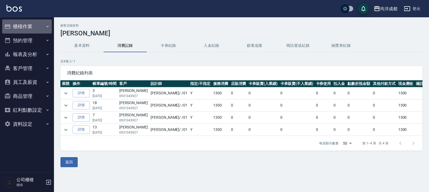
click at [25, 25] on button "櫃檯作業" at bounding box center [27, 26] width 50 height 14
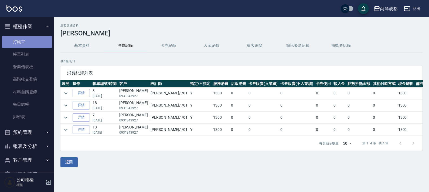
click at [28, 39] on link "打帳單" at bounding box center [27, 42] width 50 height 12
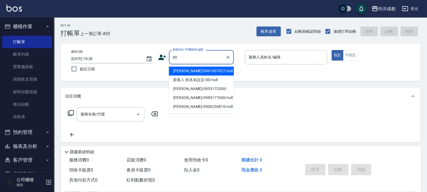
type input "[PERSON_NAME]/0961007027/null"
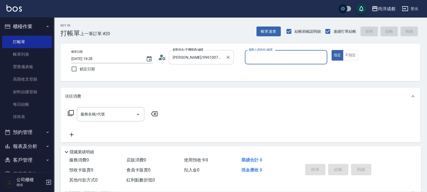
type input "[PERSON_NAME]-01"
type input "新客人 姓名未設定/00/null"
click at [322, 59] on icon "Clear" at bounding box center [321, 57] width 5 height 5
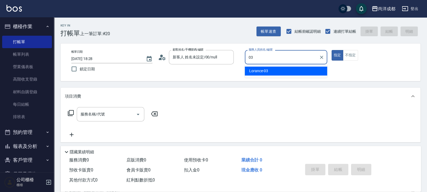
type input "Lorance-03"
type button "true"
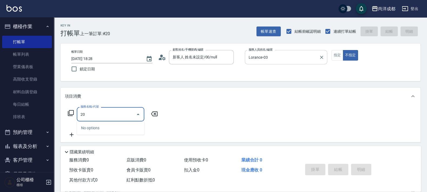
type input "201"
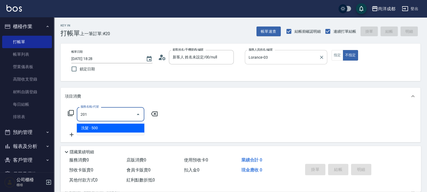
type input "50"
type input "洗髮(201)"
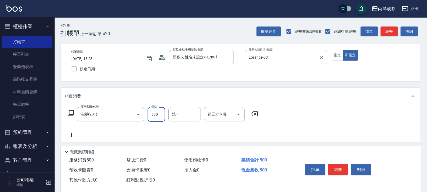
type input "6"
type input "0"
type input "60"
type input "600"
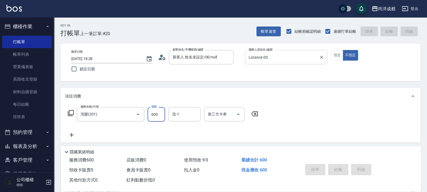
type input "[DATE] 18:29"
type input "0"
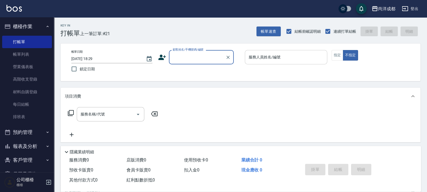
type input "9"
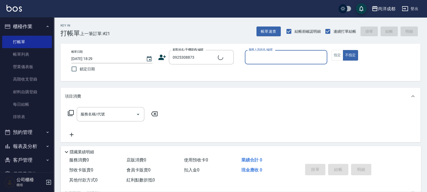
type input "[PERSON_NAME]也/0925308873/null"
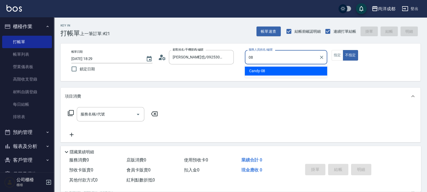
type input "Candy-08"
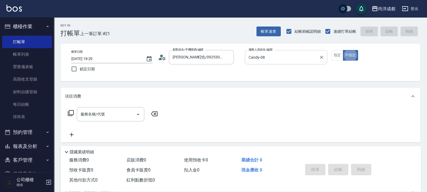
type button "false"
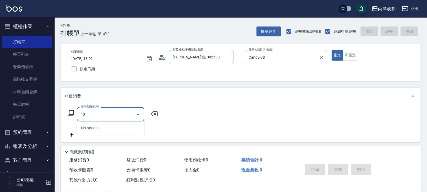
type input "401"
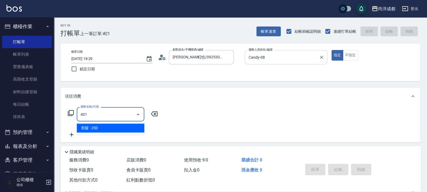
type input "20"
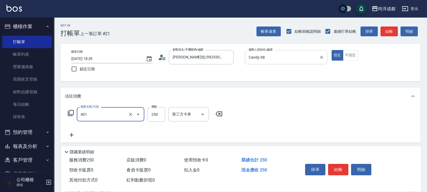
type input "剪髮(401)"
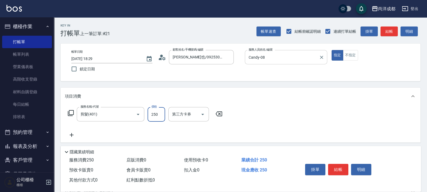
type input "6"
type input "0"
type input "60"
type input "600"
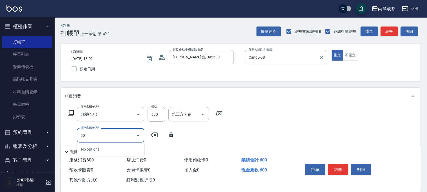
type input "501"
type input "160"
type input "染髮(501)"
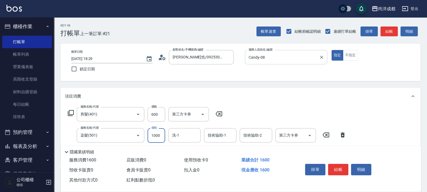
type input "1"
type input "60"
type input "119"
type input "70"
type input "1199"
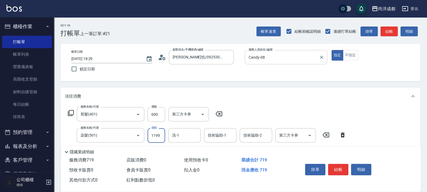
type input "170"
type input "1199"
type input "龍龍-15"
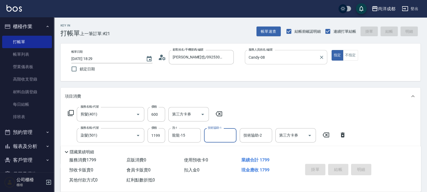
type input "[DATE] 18:30"
type input "0"
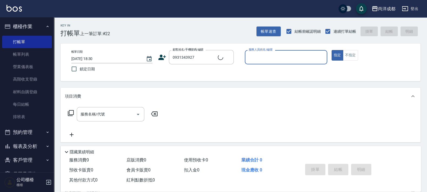
type input "[PERSON_NAME]/0931343927/null"
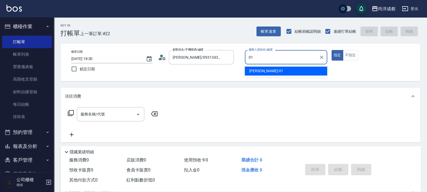
type input "[PERSON_NAME]-01"
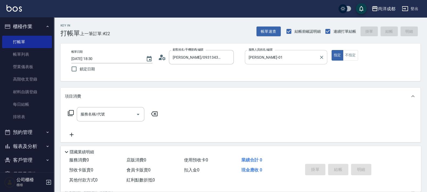
drag, startPoint x: 160, startPoint y: 52, endPoint x: 164, endPoint y: 55, distance: 5.4
click at [160, 52] on div "顧客姓名/手機號碼/編號 [PERSON_NAME]/0931343927/null 顧客姓名/手機號碼/編號" at bounding box center [199, 57] width 82 height 14
click at [164, 55] on icon at bounding box center [162, 57] width 8 height 8
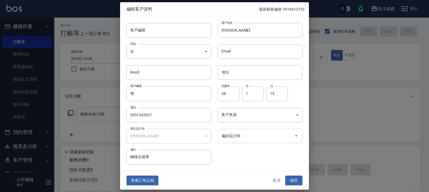
click at [256, 133] on input "偏好設計師" at bounding box center [256, 135] width 72 height 9
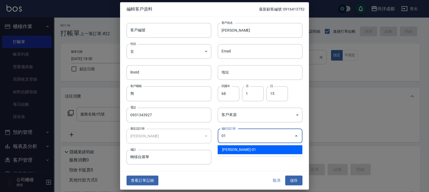
type input "[PERSON_NAME]"
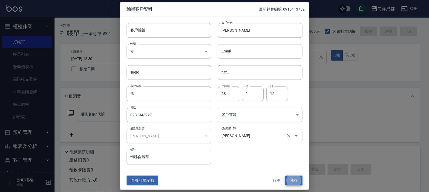
click at [285, 175] on button "儲存" at bounding box center [293, 180] width 17 height 10
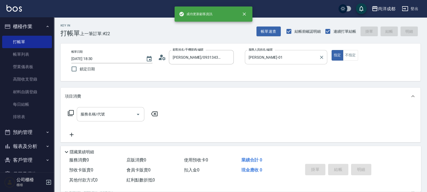
click at [107, 114] on input "服務名稱/代號" at bounding box center [106, 113] width 55 height 9
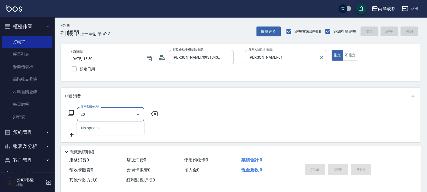
type input "201"
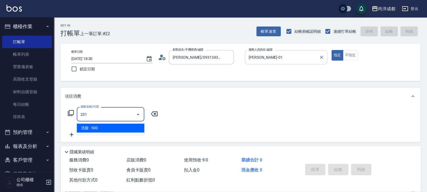
type input "50"
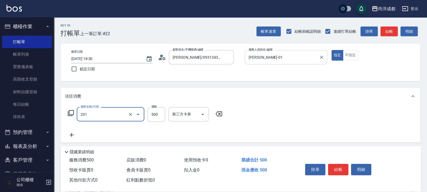
type input "洗髮(201)"
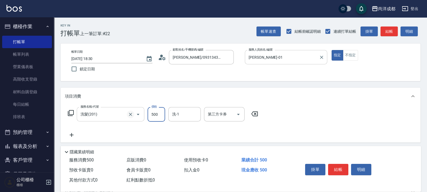
click at [131, 113] on icon "Clear" at bounding box center [130, 114] width 3 height 3
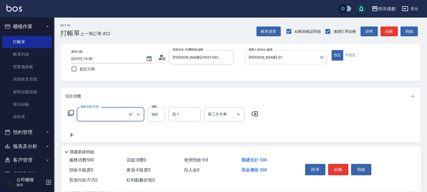
type input "4"
type input "0"
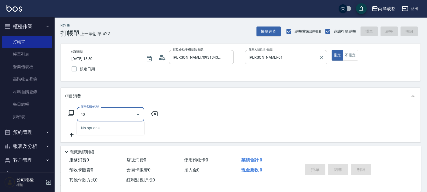
type input "401"
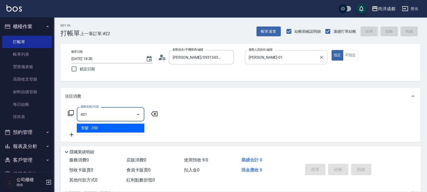
type input "20"
type input "剪髮(401)"
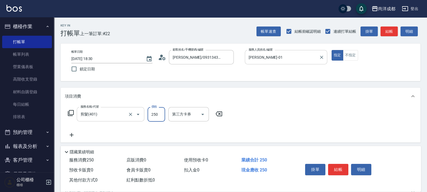
type input "0"
type input "13"
type input "10"
type input "1300"
type input "130"
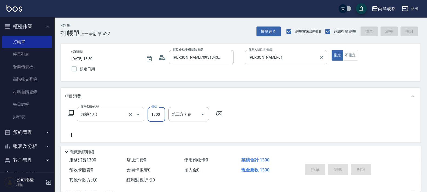
type input "[DATE] 18:31"
type input "0"
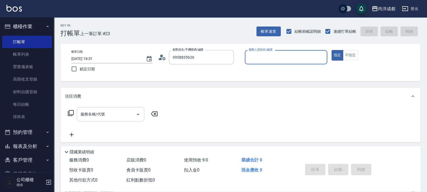
type input "[PERSON_NAME]/0958835626/"
type input "[PERSON_NAME]-01"
click at [331, 50] on button "指定" at bounding box center [337, 55] width 12 height 11
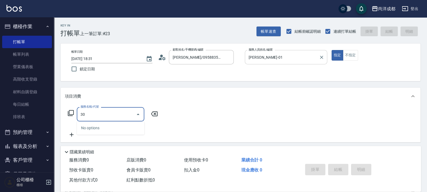
type input "301"
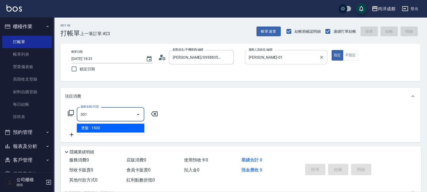
type input "150"
type input "燙髮(301)"
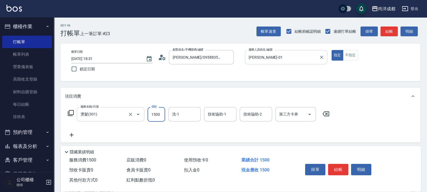
type input "1"
type input "0"
click at [159, 111] on input "14" at bounding box center [156, 114] width 18 height 15
type input "306"
type input "300"
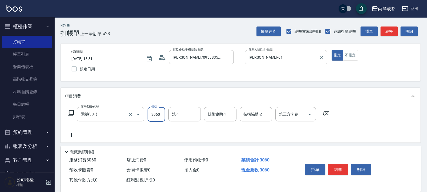
type input "3060"
type input "Emma-14"
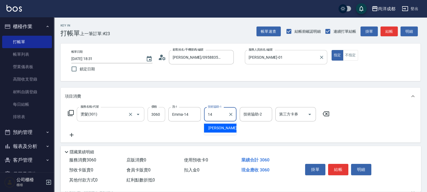
type input "Emma-14"
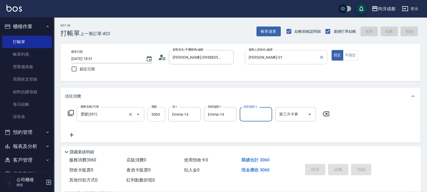
type input "0"
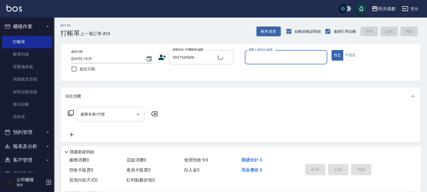
type input "[PERSON_NAME]/0937545606/"
type input "[PERSON_NAME]-01"
click at [331, 50] on button "指定" at bounding box center [337, 55] width 12 height 11
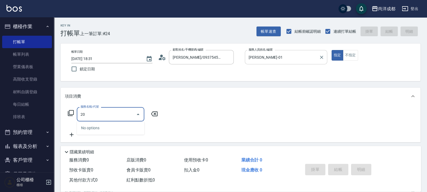
type input "201"
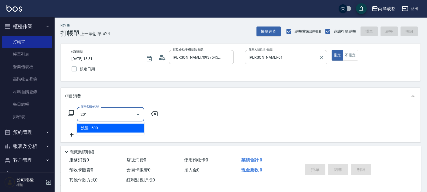
type input "50"
type input "洗髮(201)"
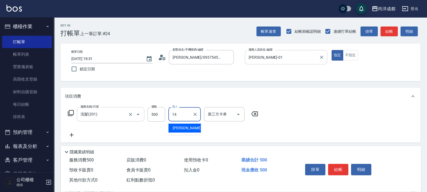
type input "Emma-14"
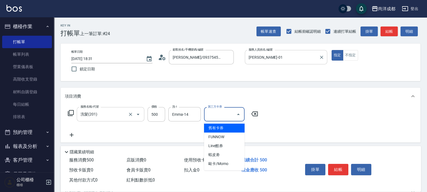
click at [216, 124] on span "舊有卡券" at bounding box center [224, 127] width 40 height 9
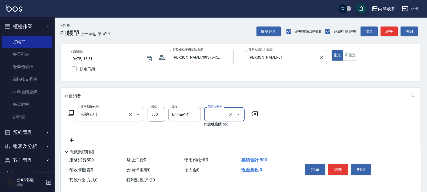
type input "0"
type input "舊有卡券"
click at [230, 116] on icon "Clear" at bounding box center [230, 114] width 5 height 5
type input "50"
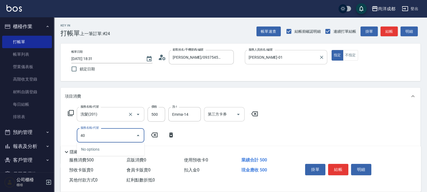
type input "401"
type input "70"
type input "剪髮(401)"
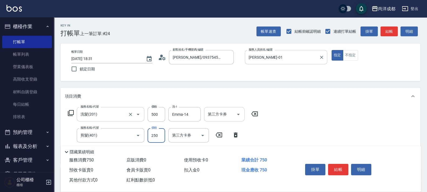
type input "8"
type input "50"
type input "80"
type input "130"
type input "800"
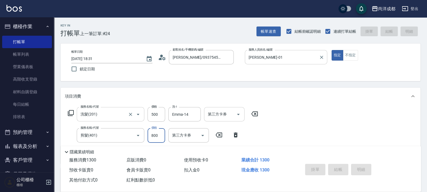
type input "0"
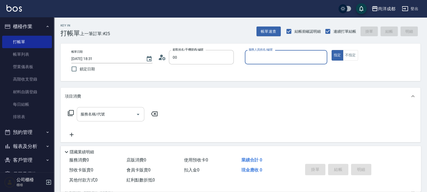
type input "新客人 姓名未設定/00/null"
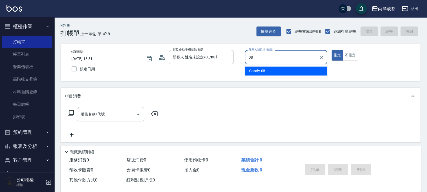
type input "Candy-08"
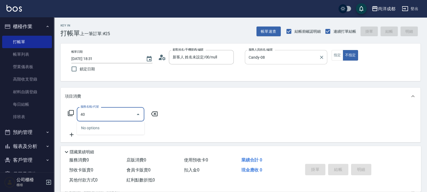
type input "401"
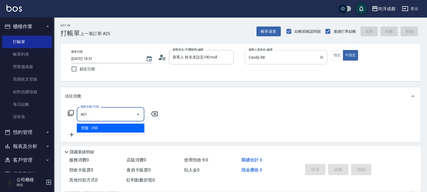
type input "20"
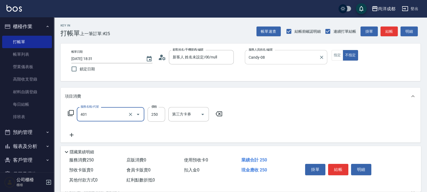
type input "剪髮(401)"
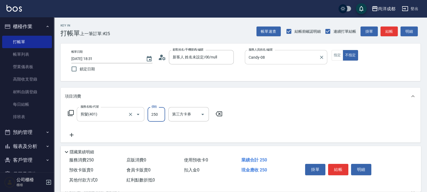
type input "2"
type input "0"
type input "20"
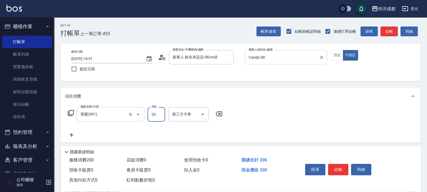
type input "0"
type input "19"
type input "10"
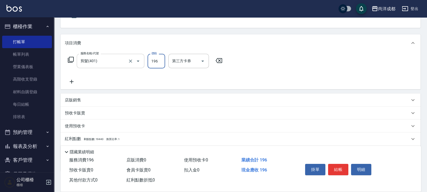
scroll to position [84, 0]
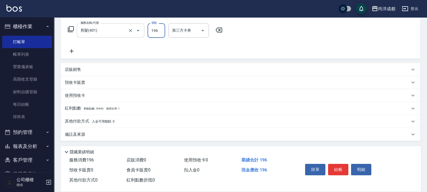
type input "196"
click at [103, 121] on span "入金可用餘額: 0" at bounding box center [103, 121] width 23 height 4
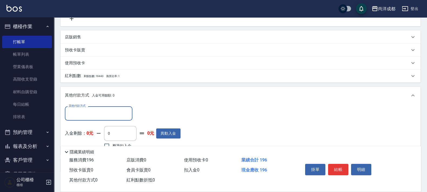
scroll to position [147, 0]
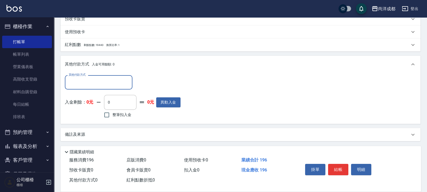
click at [99, 82] on input "其他付款方式" at bounding box center [98, 81] width 63 height 9
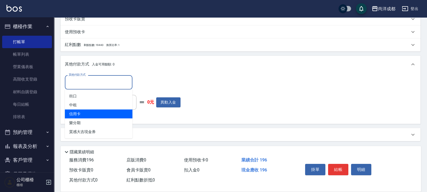
click at [102, 115] on span "信用卡" at bounding box center [98, 113] width 67 height 9
type input "信用卡"
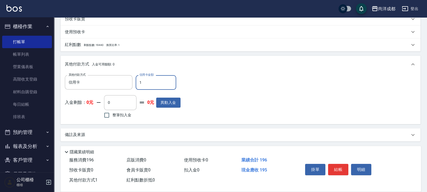
type input "19"
type input "0"
type input "196"
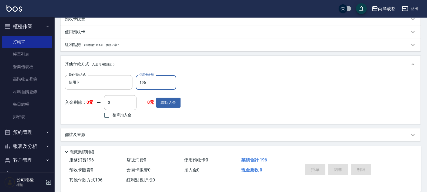
type input "[DATE] 18:32"
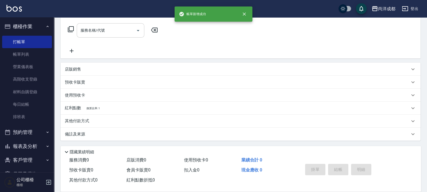
scroll to position [0, 0]
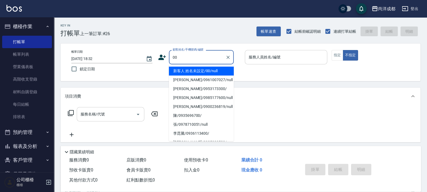
type input "新客人 姓名未設定/00/null"
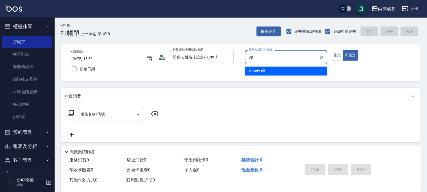
type input "Candy-08"
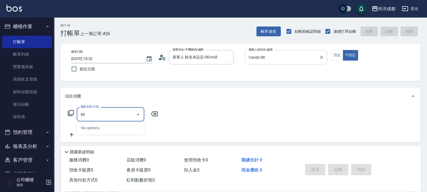
type input "401"
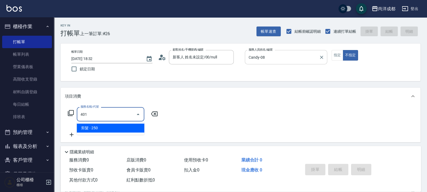
type input "20"
type input "剪髮(401)"
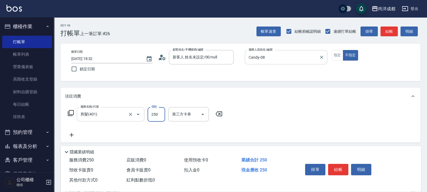
type input "6"
type input "0"
type input "662"
type input "60"
type input "662"
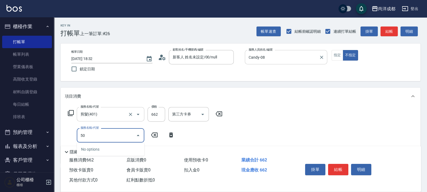
type input "501"
type input "160"
type input "染髮(501)"
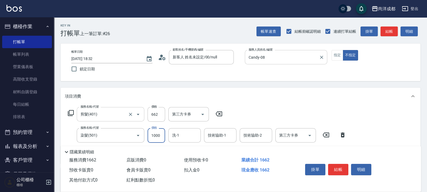
type input "3"
type input "60"
type input "350"
type input "410"
type input "3500"
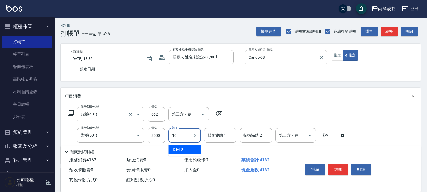
type input "Ice-10"
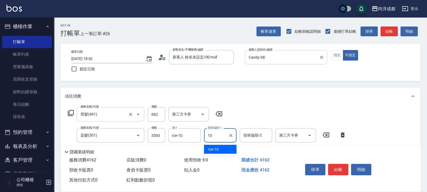
type input "Ice-10"
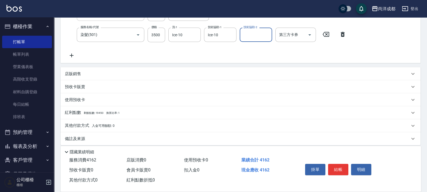
scroll to position [105, 0]
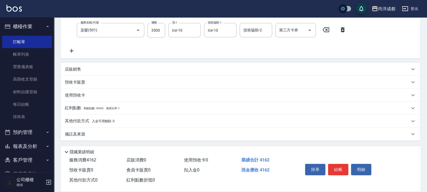
click at [101, 116] on div "其他付款方式 入金可用餘額: 0" at bounding box center [240, 120] width 360 height 13
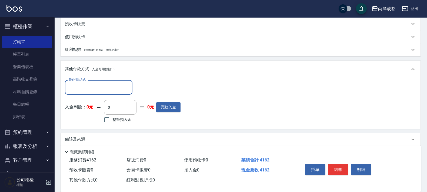
scroll to position [164, 0]
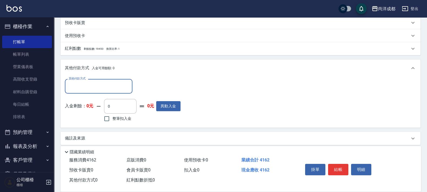
click at [102, 94] on body "尚洋成都 登出 櫃檯作業 打帳單 帳單列表 營業儀表板 高階收支登錄 材料自購登錄 每日結帳 排班表 預約管理 預約管理 單日預約紀錄 單週預約紀錄 報表及分…" at bounding box center [213, 16] width 427 height 360
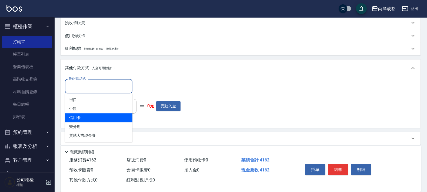
click at [102, 119] on span "信用卡" at bounding box center [98, 117] width 67 height 9
type input "信用卡"
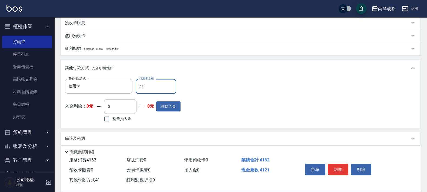
type input "416"
type input "0"
type input "4162"
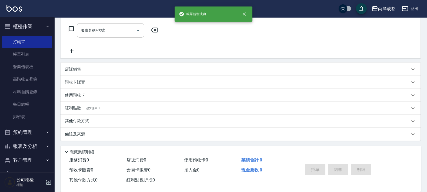
scroll to position [0, 0]
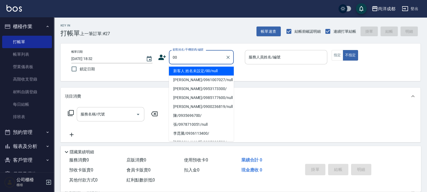
type input "新客人 姓名未設定/00/null"
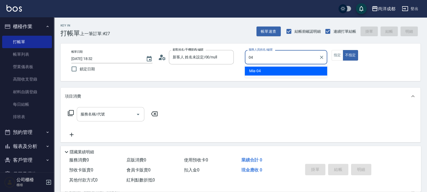
type input "Mia-04"
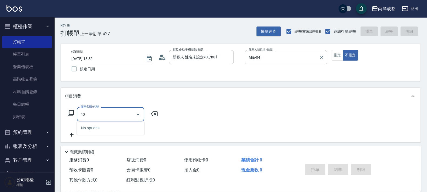
type input "401"
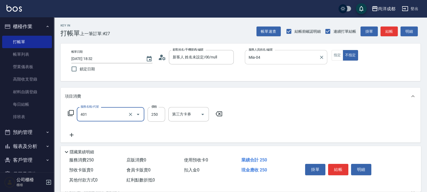
type input "20"
type input "剪髮(401)"
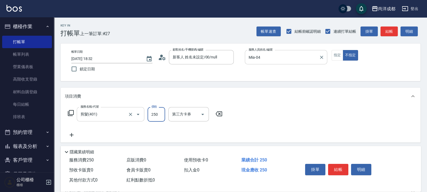
type input "7"
type input "0"
type input "774"
type input "70"
type input "774"
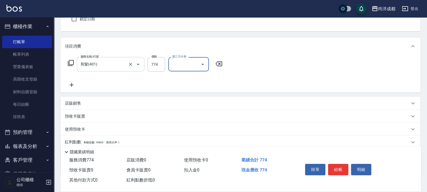
scroll to position [84, 0]
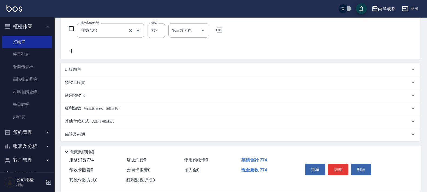
click at [99, 117] on div "其他付款方式 入金可用餘額: 0" at bounding box center [240, 121] width 360 height 13
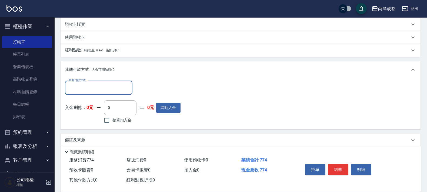
scroll to position [147, 0]
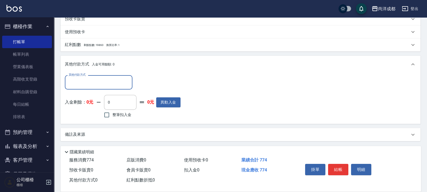
click at [99, 85] on input "其他付款方式" at bounding box center [98, 81] width 63 height 9
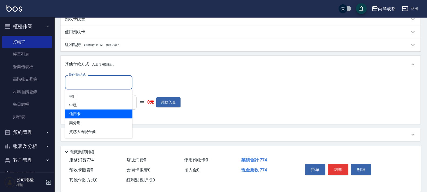
click at [102, 112] on span "信用卡" at bounding box center [98, 113] width 67 height 9
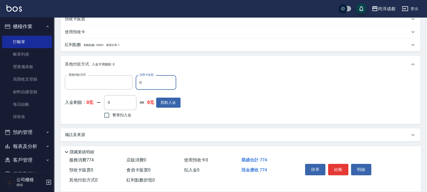
type input "信用卡"
type input "77"
type input "0"
type input "774"
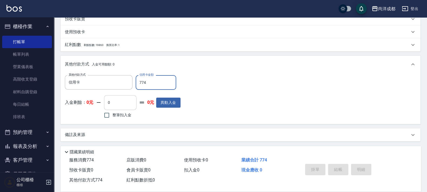
type input "[DATE] 18:33"
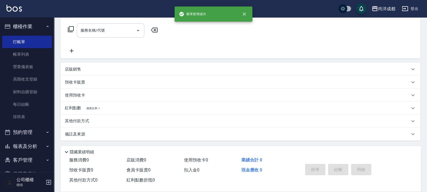
scroll to position [0, 0]
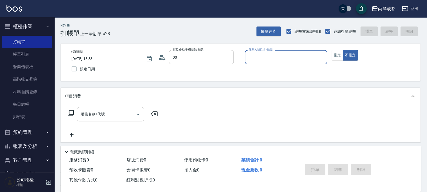
type input "新客人 姓名未設定/00/null"
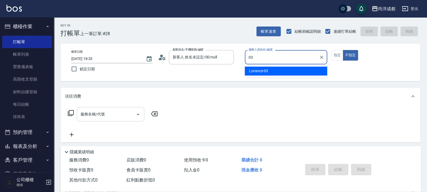
type input "Lorance-03"
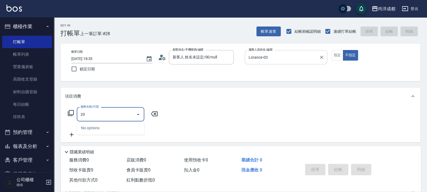
type input "201"
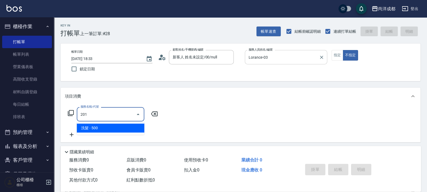
type input "50"
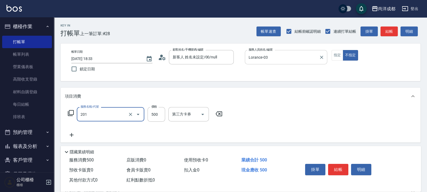
type input "洗髮(201)"
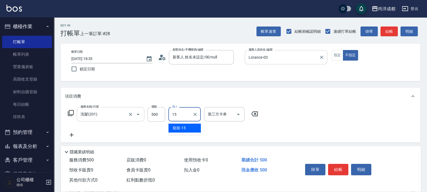
type input "龍龍-15"
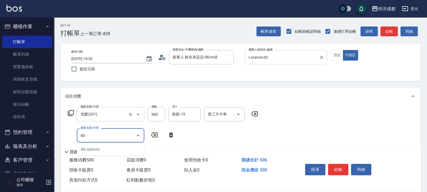
type input "401"
type input "70"
type input "剪髮(401)"
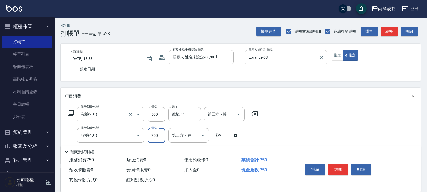
type input "50"
type input "774"
type input "50"
type input "274"
type input "70"
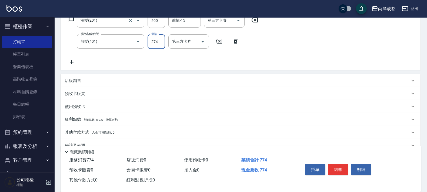
scroll to position [101, 0]
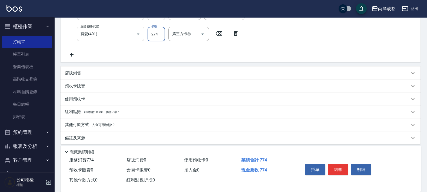
type input "274"
click at [94, 125] on span "入金可用餘額: 0" at bounding box center [103, 125] width 23 height 4
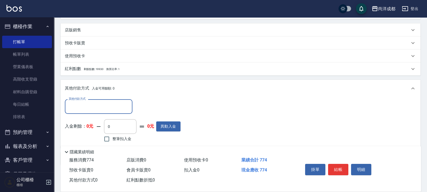
scroll to position [168, 0]
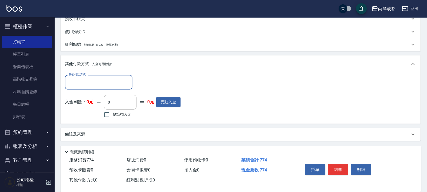
click at [95, 85] on input "其他付款方式" at bounding box center [98, 81] width 63 height 9
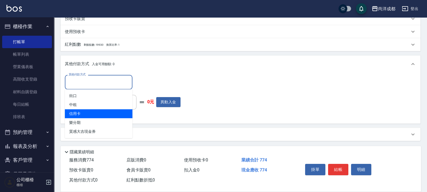
click at [103, 112] on span "信用卡" at bounding box center [98, 113] width 67 height 9
type input "信用卡"
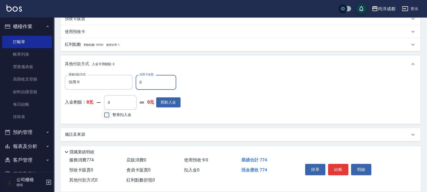
type input "77"
type input "0"
type input "774"
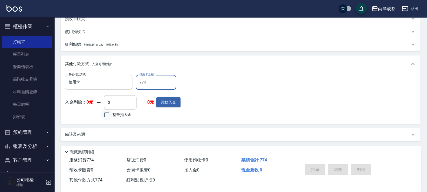
type input "[DATE] 18:34"
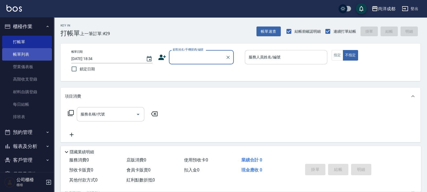
click at [18, 57] on link "帳單列表" at bounding box center [27, 54] width 50 height 12
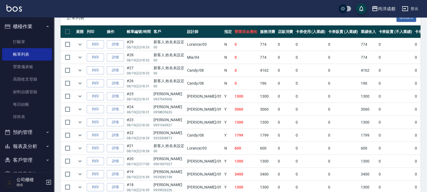
scroll to position [135, 0]
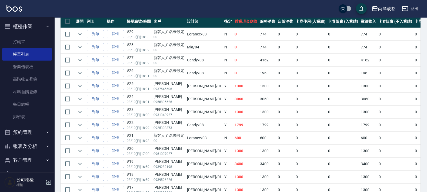
click at [113, 123] on link "詳情" at bounding box center [115, 125] width 17 height 8
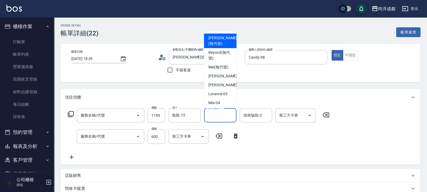
click at [214, 114] on input "技術協助-1" at bounding box center [220, 114] width 28 height 9
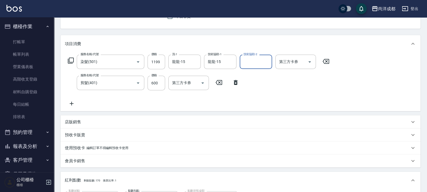
scroll to position [135, 0]
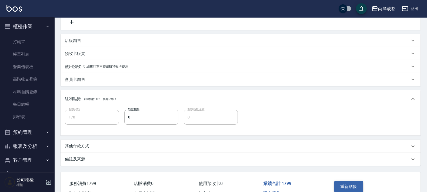
click at [349, 189] on button "重新結帳" at bounding box center [348, 186] width 29 height 11
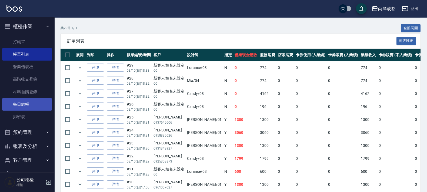
scroll to position [56, 0]
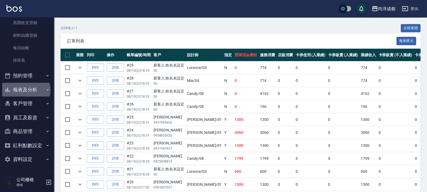
click at [23, 90] on button "報表及分析" at bounding box center [27, 90] width 50 height 14
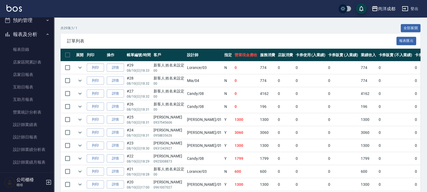
scroll to position [135, 0]
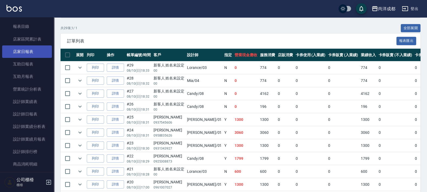
click at [30, 52] on link "店家日報表" at bounding box center [27, 51] width 50 height 12
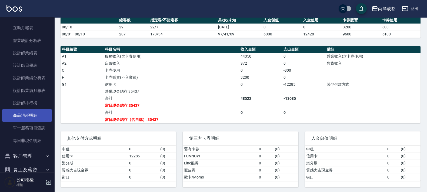
scroll to position [134, 0]
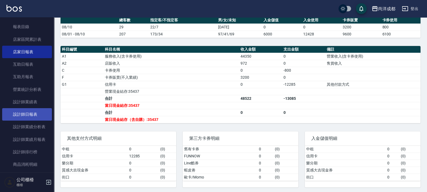
click at [30, 117] on link "設計師日報表" at bounding box center [27, 114] width 50 height 12
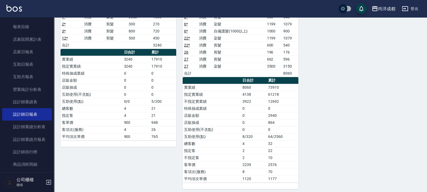
scroll to position [342, 0]
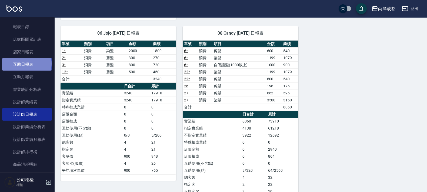
click at [26, 63] on link "互助日報表" at bounding box center [27, 64] width 50 height 12
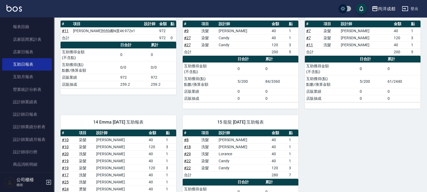
scroll to position [146, 0]
